Goal: Find specific page/section: Find specific page/section

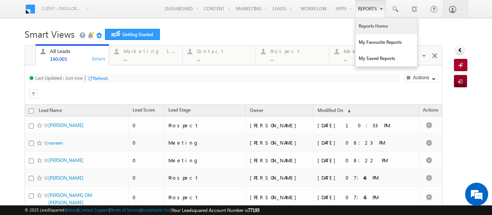
click at [364, 27] on link "Reports Home" at bounding box center [385, 26] width 61 height 16
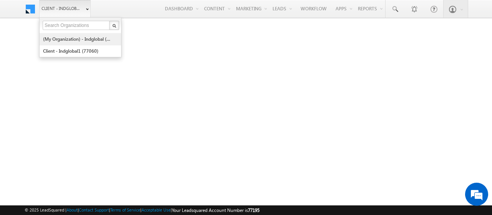
click at [58, 38] on link "(My Organization) - indglobal (48060)" at bounding box center [78, 39] width 70 height 12
